Goal: Information Seeking & Learning: Learn about a topic

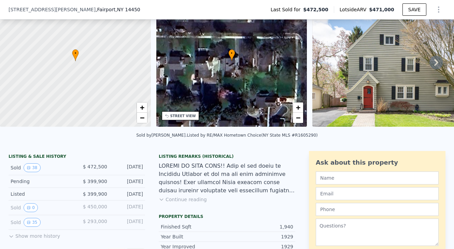
scroll to position [42, 0]
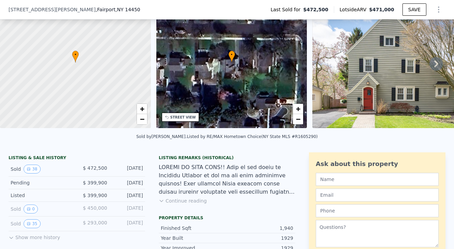
click at [180, 198] on button "Continue reading" at bounding box center [183, 200] width 48 height 7
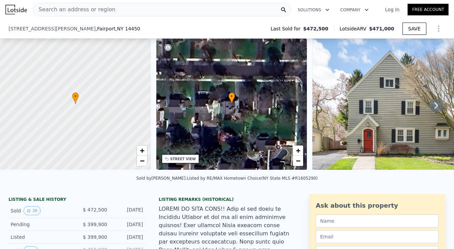
scroll to position [80, 0]
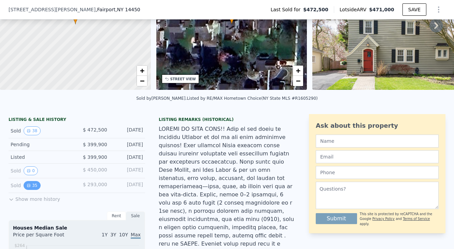
click at [33, 183] on button "35" at bounding box center [32, 185] width 17 height 9
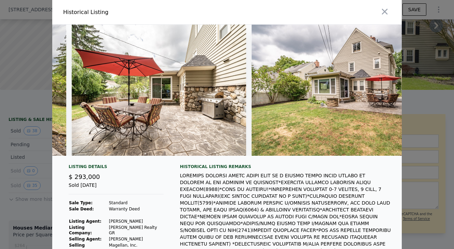
scroll to position [0, 5993]
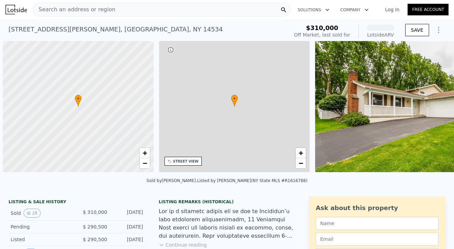
scroll to position [0, 3]
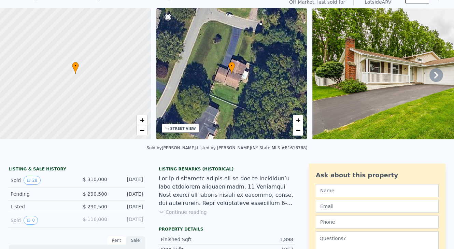
click at [181, 213] on button "Continue reading" at bounding box center [183, 212] width 48 height 7
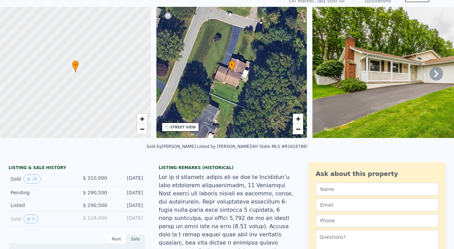
scroll to position [0, 0]
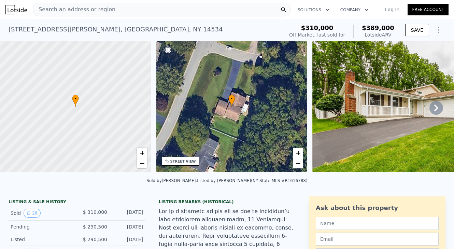
click at [23, 9] on img at bounding box center [16, 10] width 22 height 10
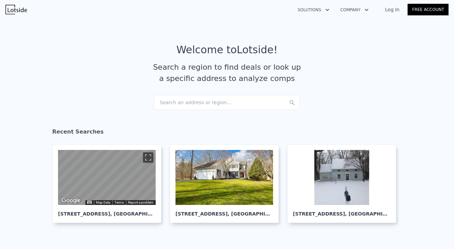
click at [209, 100] on div "Search an address or region..." at bounding box center [227, 102] width 146 height 15
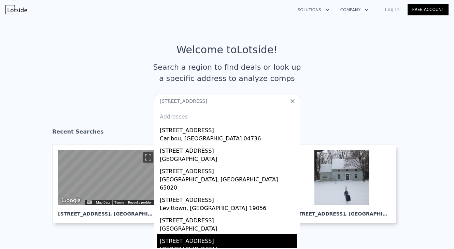
type input "[STREET_ADDRESS]"
click at [187, 234] on div "[STREET_ADDRESS]" at bounding box center [228, 239] width 137 height 11
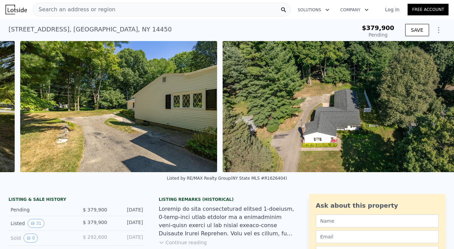
scroll to position [0, 6208]
